Goal: Task Accomplishment & Management: Use online tool/utility

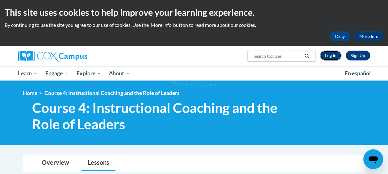
click at [334, 58] on link "Log In" at bounding box center [330, 56] width 21 height 10
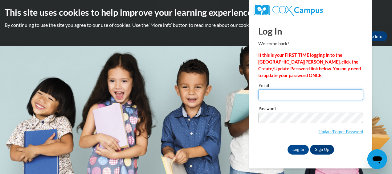
click at [269, 96] on input "Email" at bounding box center [311, 94] width 105 height 10
type input "[EMAIL_ADDRESS][DOMAIN_NAME]"
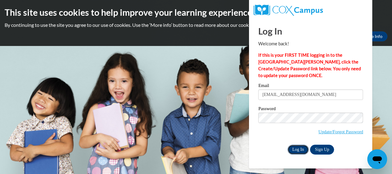
click at [304, 148] on input "Log In" at bounding box center [299, 150] width 22 height 10
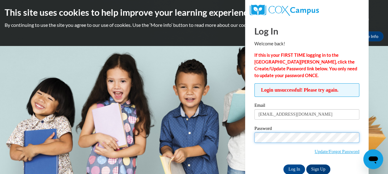
click at [283, 164] on input "Log In" at bounding box center [294, 169] width 22 height 10
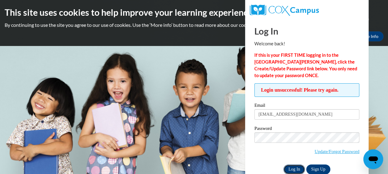
click at [294, 168] on input "Log In" at bounding box center [294, 169] width 22 height 10
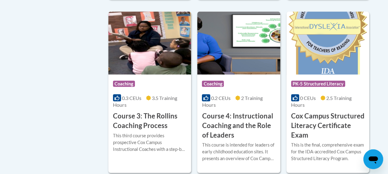
scroll to position [529, 0]
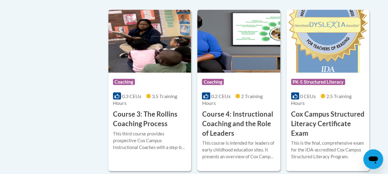
click at [250, 102] on div "0.2 CEUs 2 Training Hours" at bounding box center [238, 100] width 73 height 14
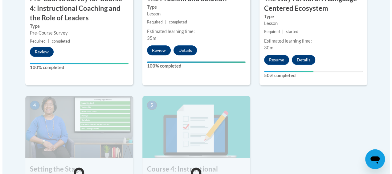
scroll to position [296, 0]
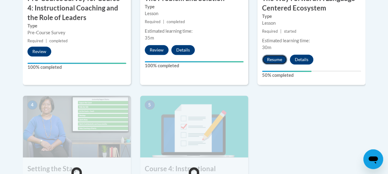
click at [279, 57] on button "Resume" at bounding box center [274, 60] width 25 height 10
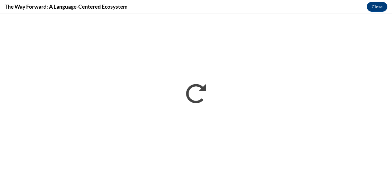
scroll to position [0, 0]
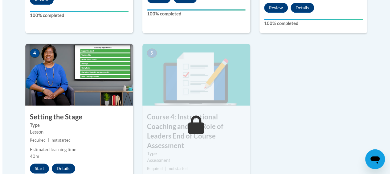
scroll to position [350, 0]
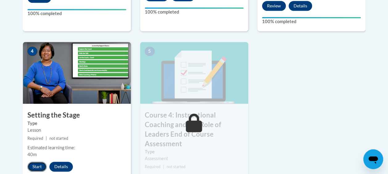
click at [40, 167] on button "Start" at bounding box center [36, 167] width 19 height 10
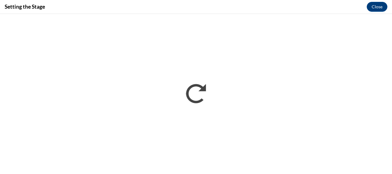
scroll to position [0, 0]
